Goal: Transaction & Acquisition: Download file/media

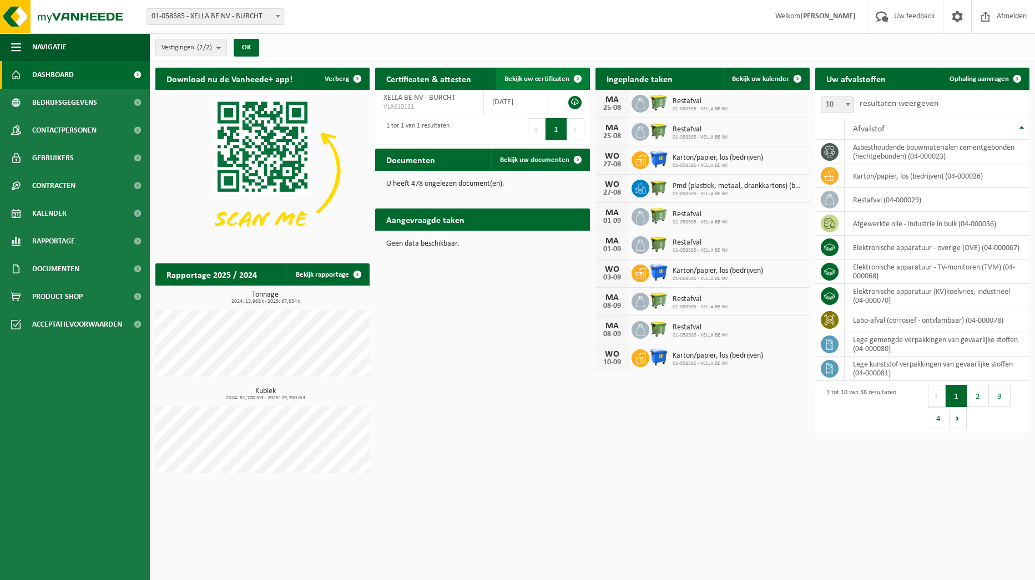
click at [553, 78] on span "Bekijk uw certificaten" at bounding box center [536, 78] width 65 height 7
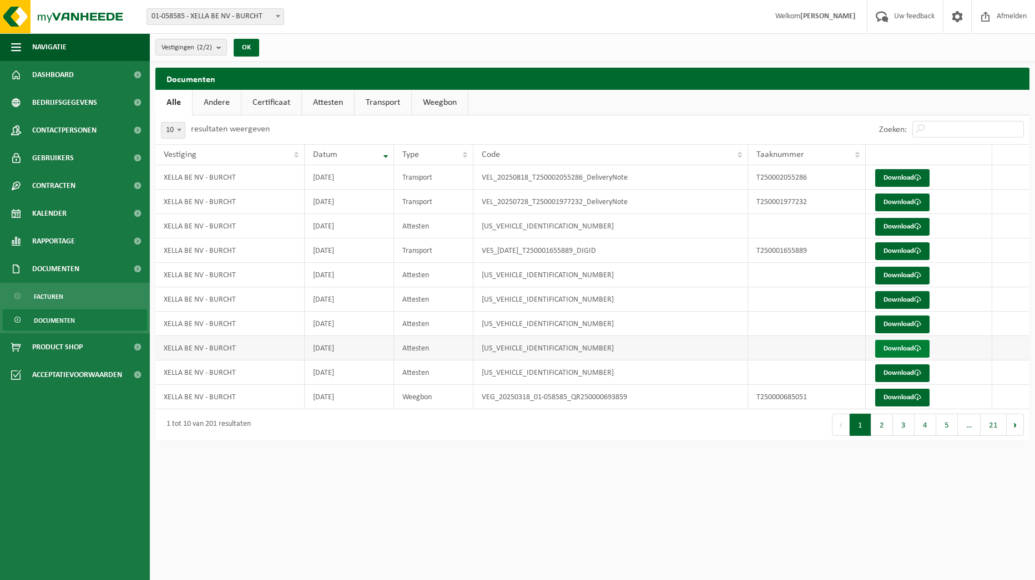
click at [902, 352] on link "Download" at bounding box center [902, 349] width 54 height 18
click at [919, 373] on span at bounding box center [917, 373] width 7 height 7
click at [903, 398] on link "Download" at bounding box center [902, 398] width 54 height 18
click at [880, 426] on button "2" at bounding box center [882, 425] width 22 height 22
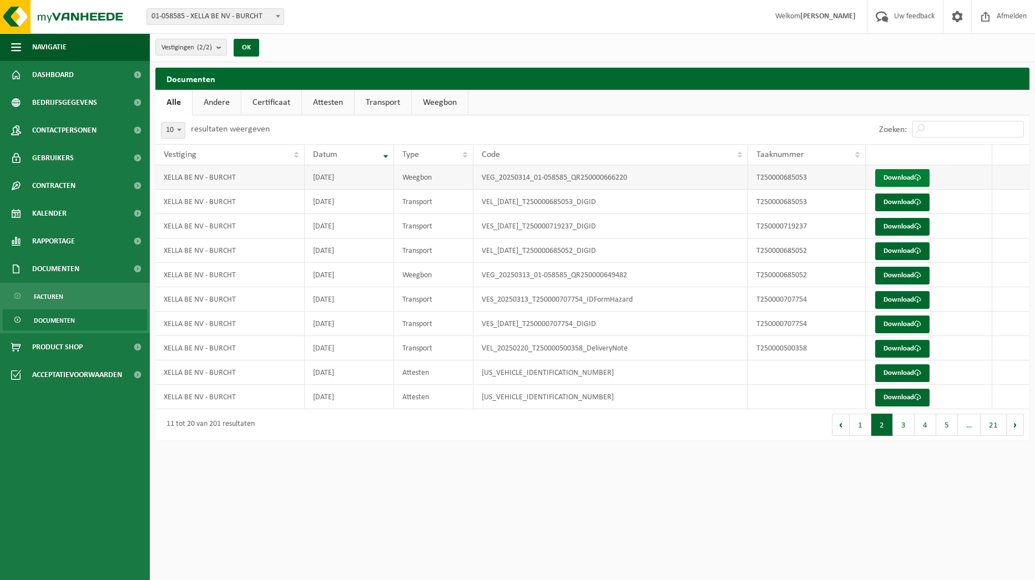
click at [898, 180] on link "Download" at bounding box center [902, 178] width 54 height 18
click at [916, 350] on span at bounding box center [917, 348] width 7 height 7
click at [899, 322] on link "Download" at bounding box center [902, 325] width 54 height 18
click at [904, 302] on link "Download" at bounding box center [902, 300] width 54 height 18
click at [898, 254] on link "Download" at bounding box center [902, 251] width 54 height 18
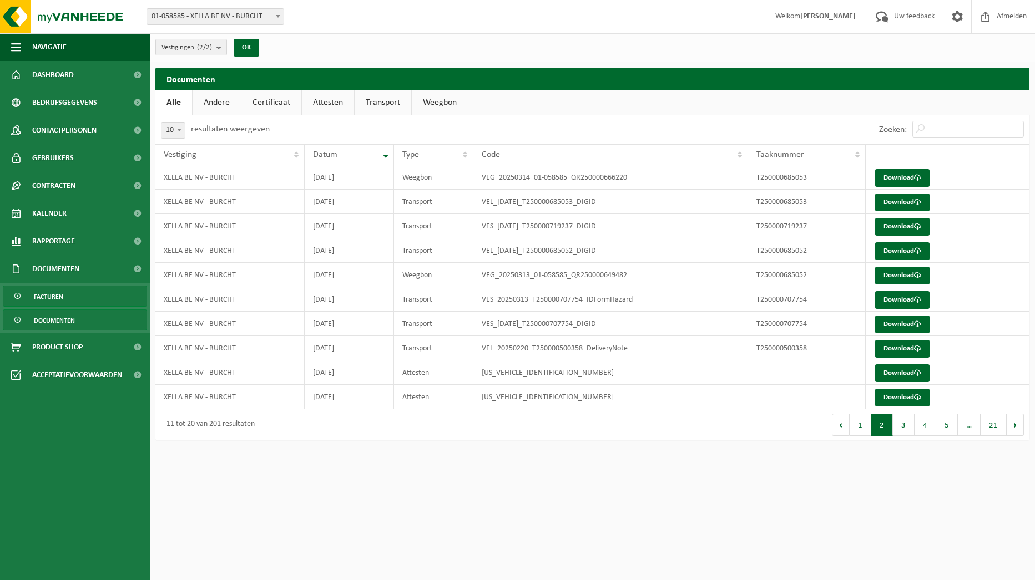
click at [56, 298] on span "Facturen" at bounding box center [48, 296] width 29 height 21
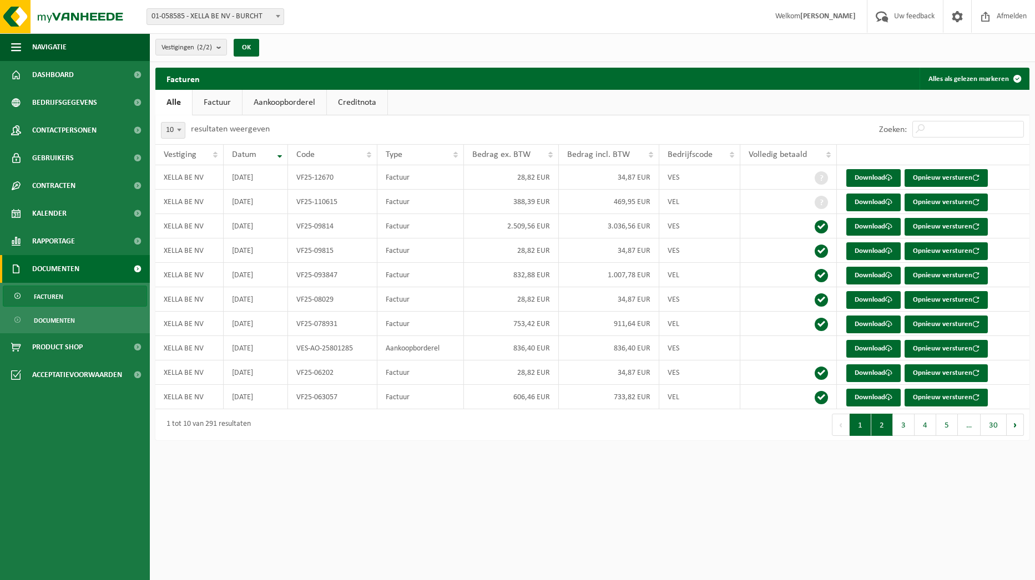
click at [883, 426] on button "2" at bounding box center [882, 425] width 22 height 22
click at [880, 255] on link "Download" at bounding box center [873, 251] width 54 height 18
click at [869, 204] on link "Download" at bounding box center [873, 203] width 54 height 18
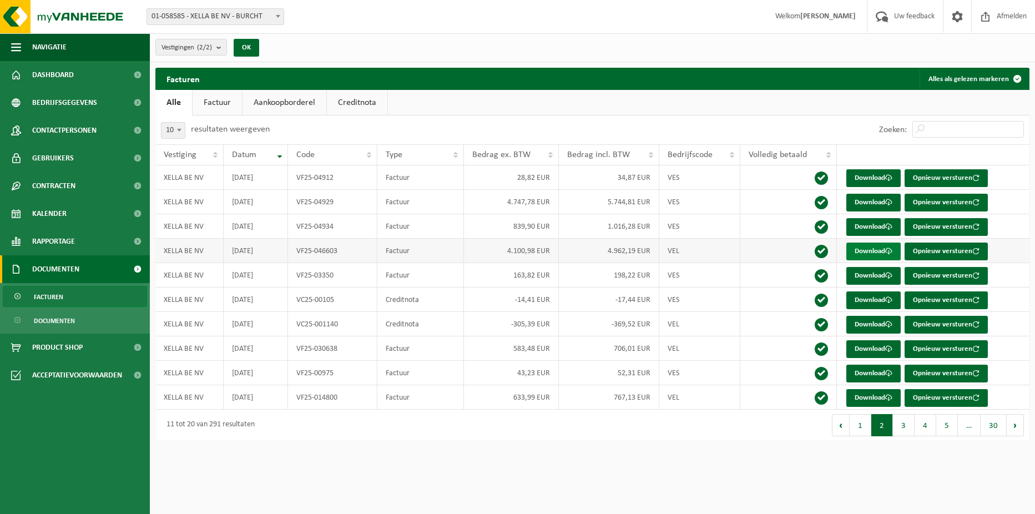
click at [883, 249] on link "Download" at bounding box center [873, 251] width 54 height 18
click at [863, 433] on button "1" at bounding box center [860, 425] width 22 height 22
click at [864, 225] on link "Download" at bounding box center [873, 227] width 54 height 18
click at [875, 347] on link "Download" at bounding box center [873, 349] width 54 height 18
click at [883, 429] on button "2" at bounding box center [882, 425] width 22 height 22
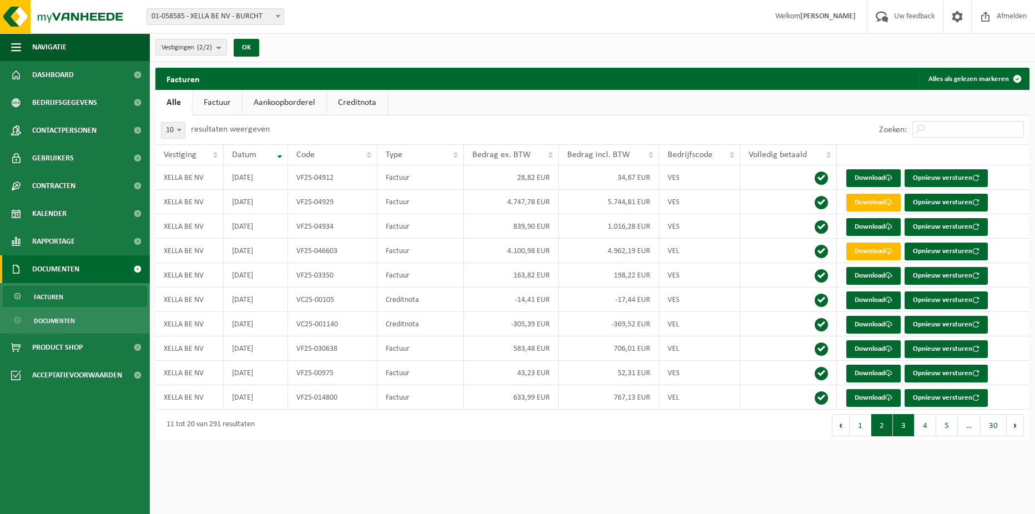
click at [905, 431] on button "3" at bounding box center [904, 425] width 22 height 22
click at [921, 428] on button "4" at bounding box center [925, 425] width 22 height 22
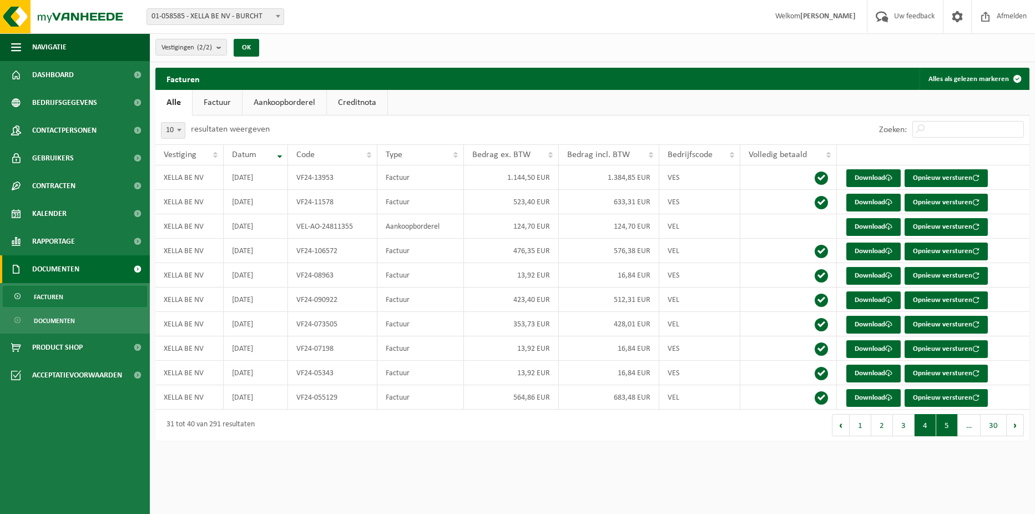
click at [948, 426] on button "5" at bounding box center [947, 425] width 22 height 22
click at [856, 427] on button "1" at bounding box center [859, 425] width 22 height 22
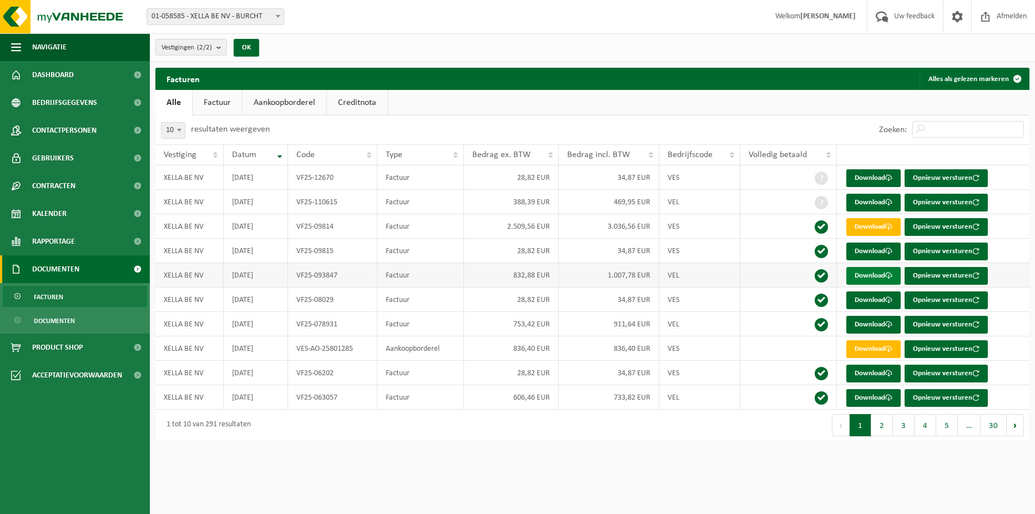
click at [866, 274] on link "Download" at bounding box center [873, 276] width 54 height 18
click at [878, 424] on button "2" at bounding box center [882, 425] width 22 height 22
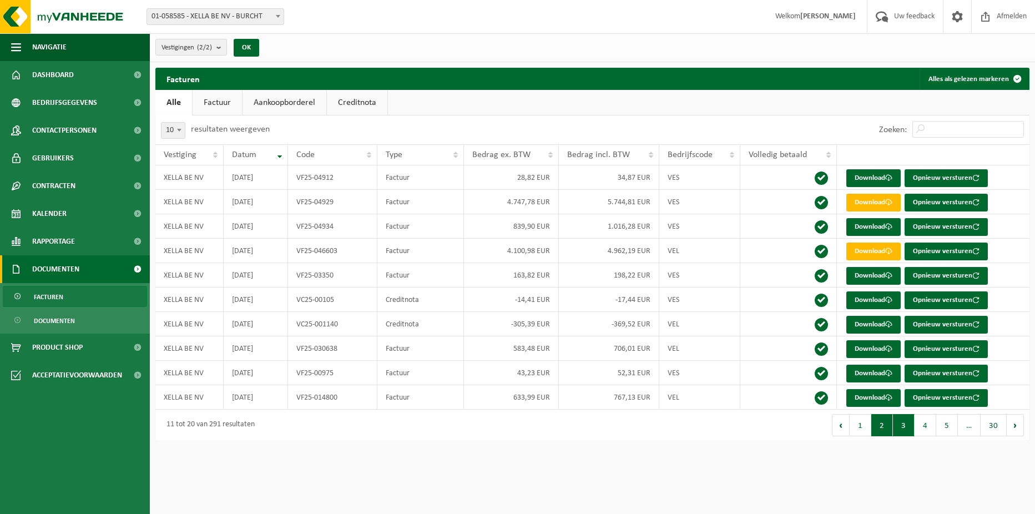
click at [901, 427] on button "3" at bounding box center [904, 425] width 22 height 22
click at [862, 431] on button "1" at bounding box center [860, 425] width 22 height 22
